Goal: Information Seeking & Learning: Learn about a topic

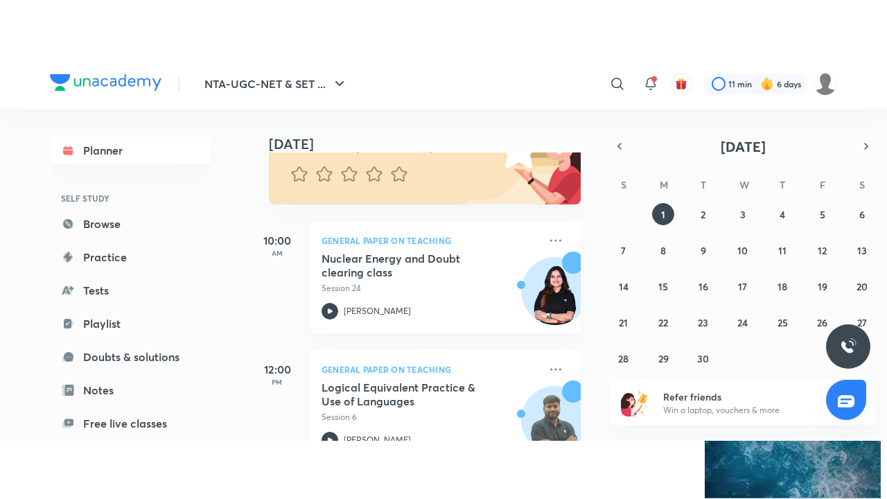
scroll to position [183, 0]
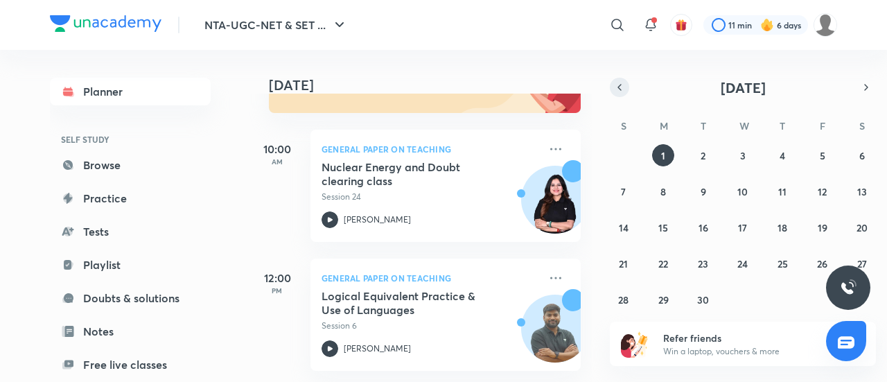
click at [621, 84] on icon "button" at bounding box center [619, 87] width 11 height 12
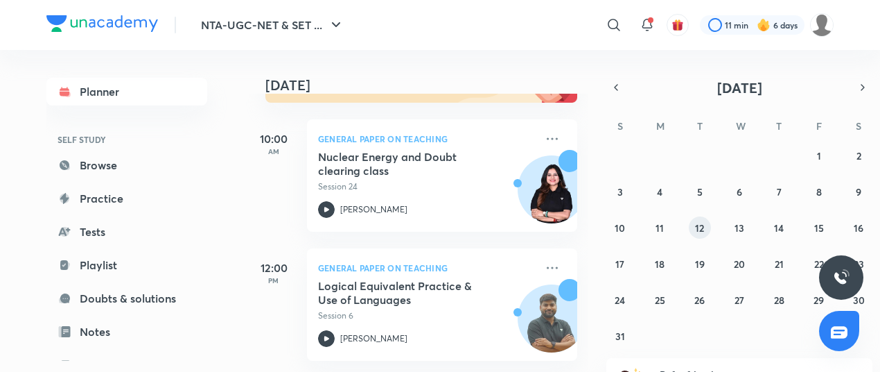
click at [695, 229] on button "12" at bounding box center [700, 227] width 22 height 22
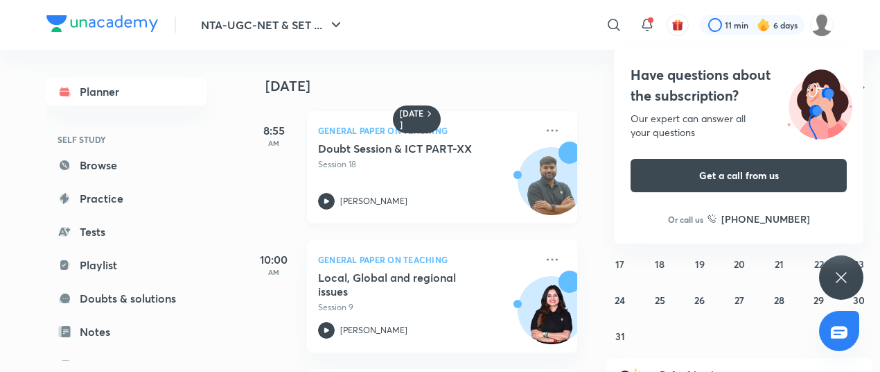
click at [409, 161] on p "Session 18" at bounding box center [427, 164] width 218 height 12
